Goal: Information Seeking & Learning: Learn about a topic

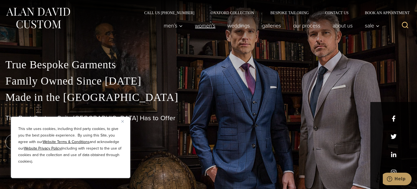
click at [208, 24] on link "Women’s" at bounding box center [205, 25] width 33 height 11
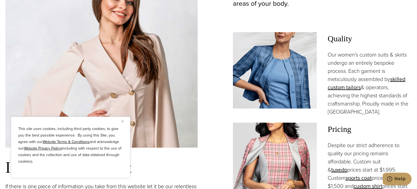
scroll to position [366, 0]
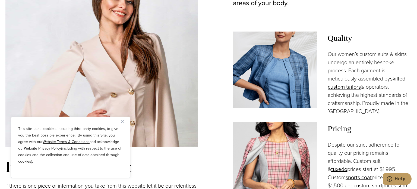
click at [122, 122] on img "Close" at bounding box center [122, 121] width 2 height 2
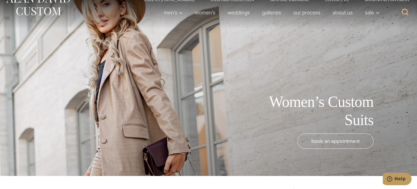
scroll to position [11, 0]
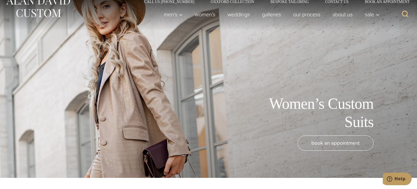
click at [182, 111] on div "Women’s Custom Suits" at bounding box center [200, 113] width 390 height 36
click at [236, 14] on link "weddings" at bounding box center [239, 14] width 35 height 11
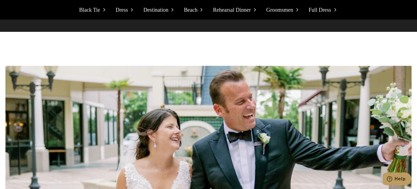
scroll to position [4977, 0]
